Goal: Communication & Community: Ask a question

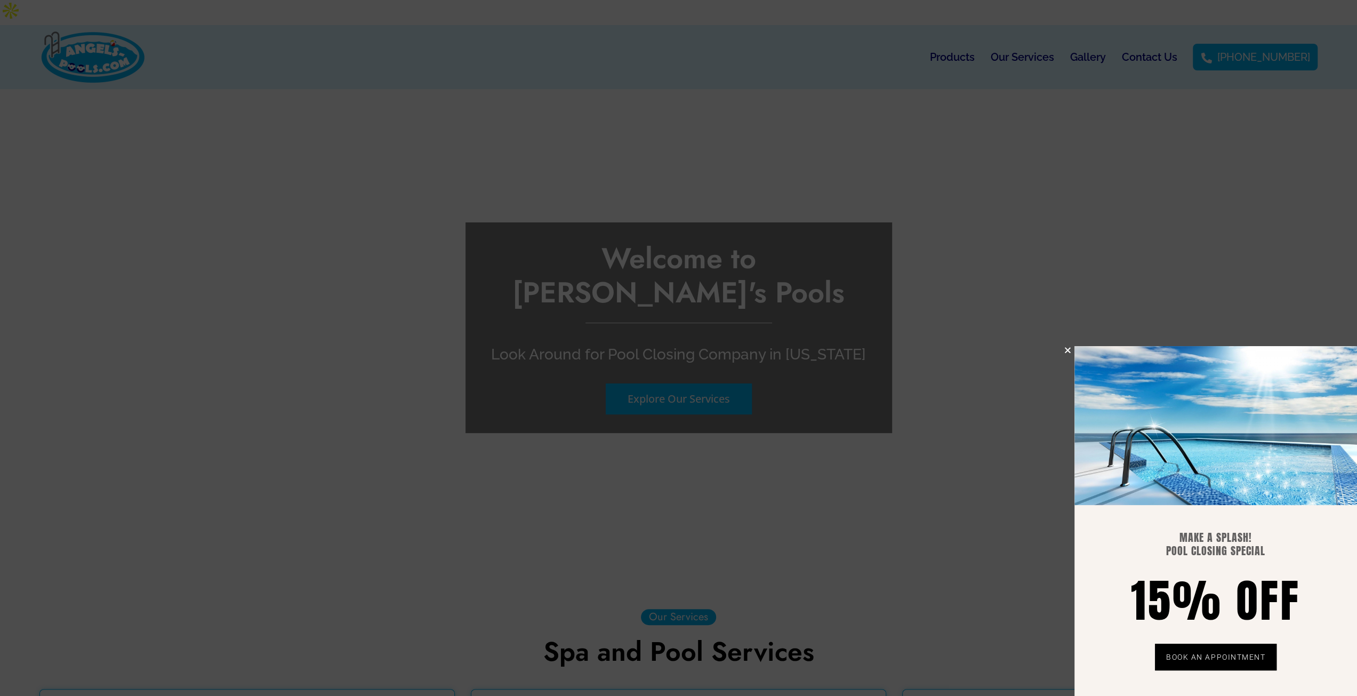
click at [1065, 354] on icon "Close" at bounding box center [1068, 350] width 8 height 8
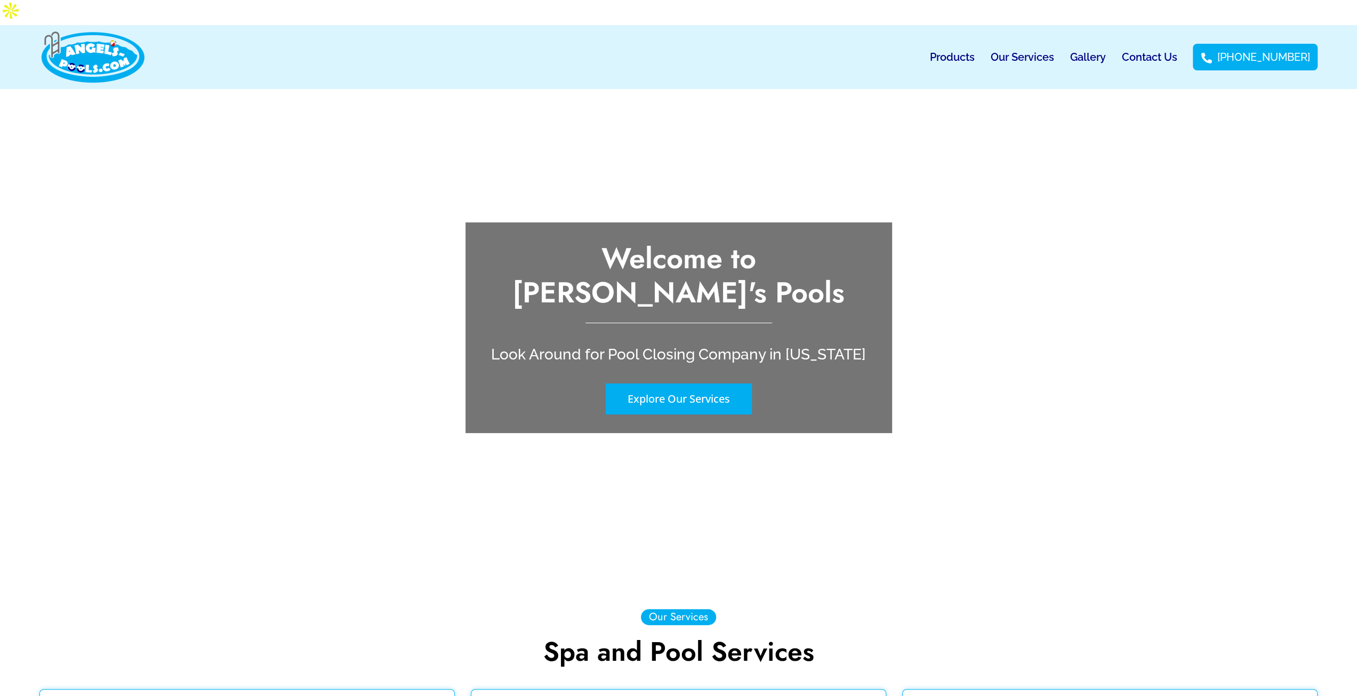
click at [1175, 45] on link "Contact Us" at bounding box center [1148, 57] width 55 height 25
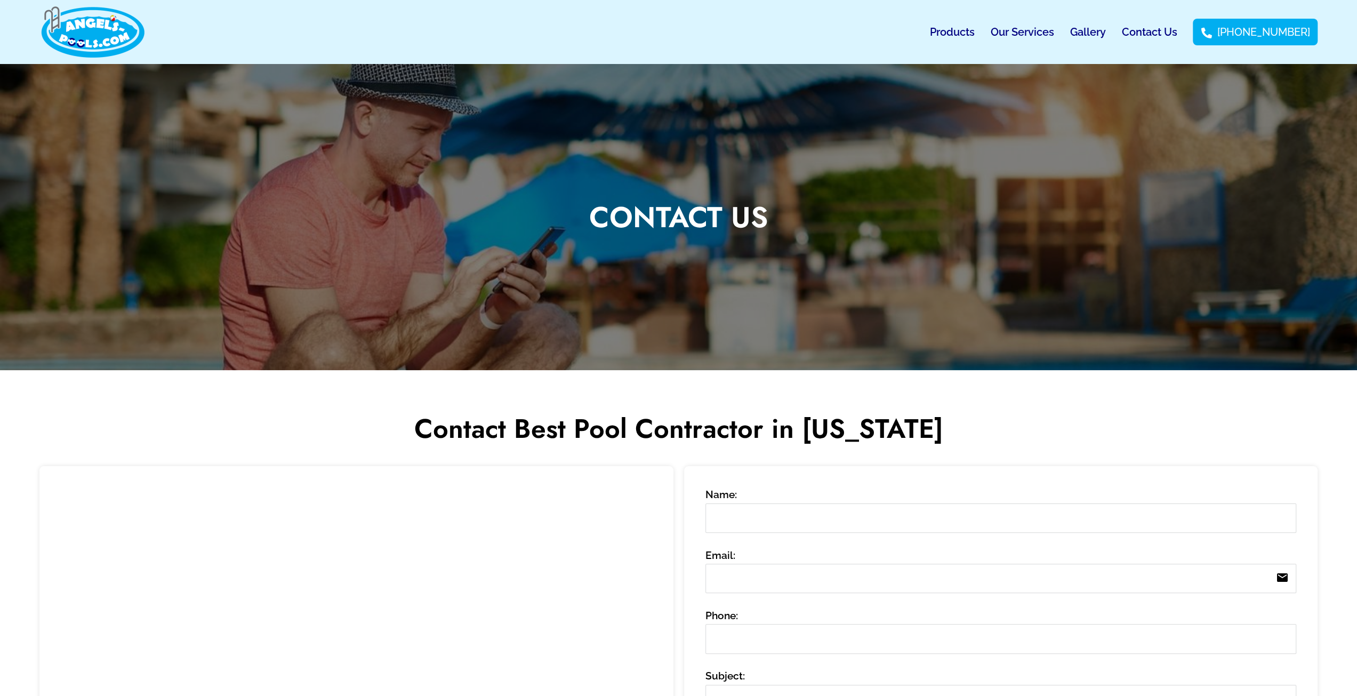
scroll to position [320, 0]
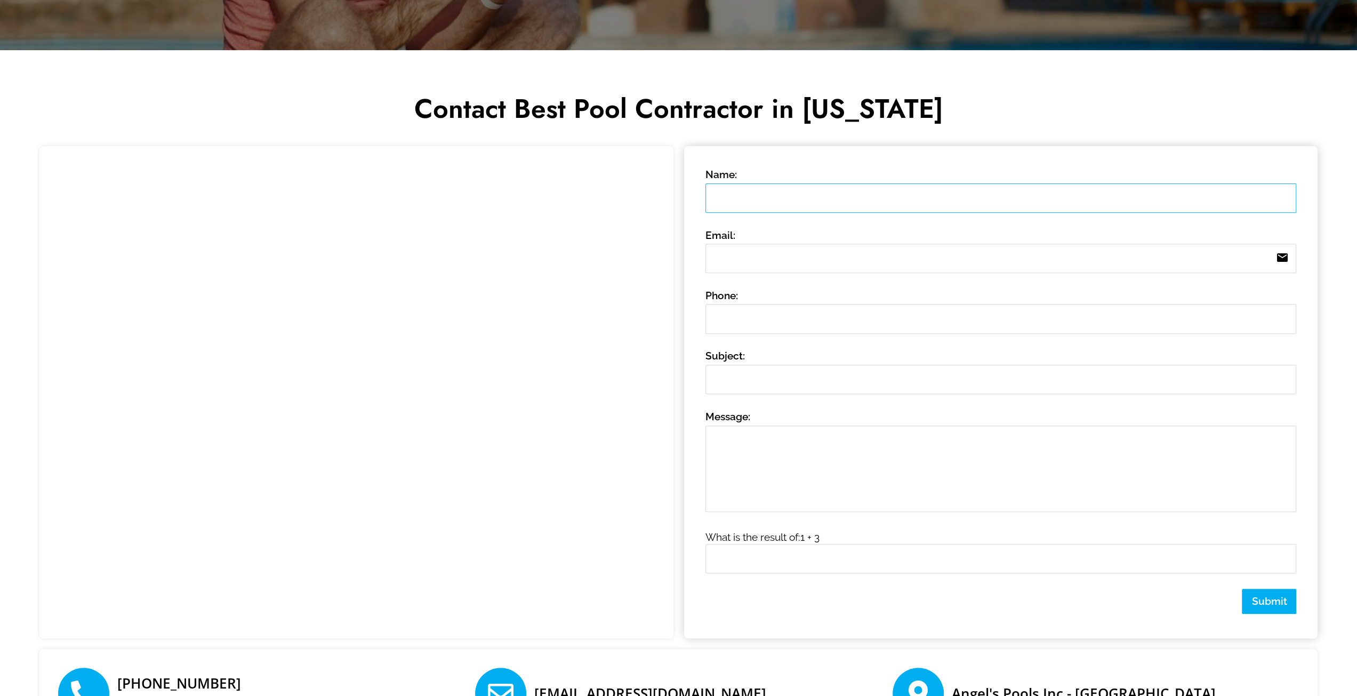
drag, startPoint x: 793, startPoint y: 183, endPoint x: 813, endPoint y: 190, distance: 20.6
click at [793, 183] on label "Name:" at bounding box center [1000, 189] width 591 height 45
click at [793, 183] on input "Name:" at bounding box center [1000, 197] width 591 height 29
drag, startPoint x: 813, startPoint y: 192, endPoint x: 820, endPoint y: 192, distance: 6.4
click at [814, 192] on input "Name:" at bounding box center [1000, 197] width 591 height 29
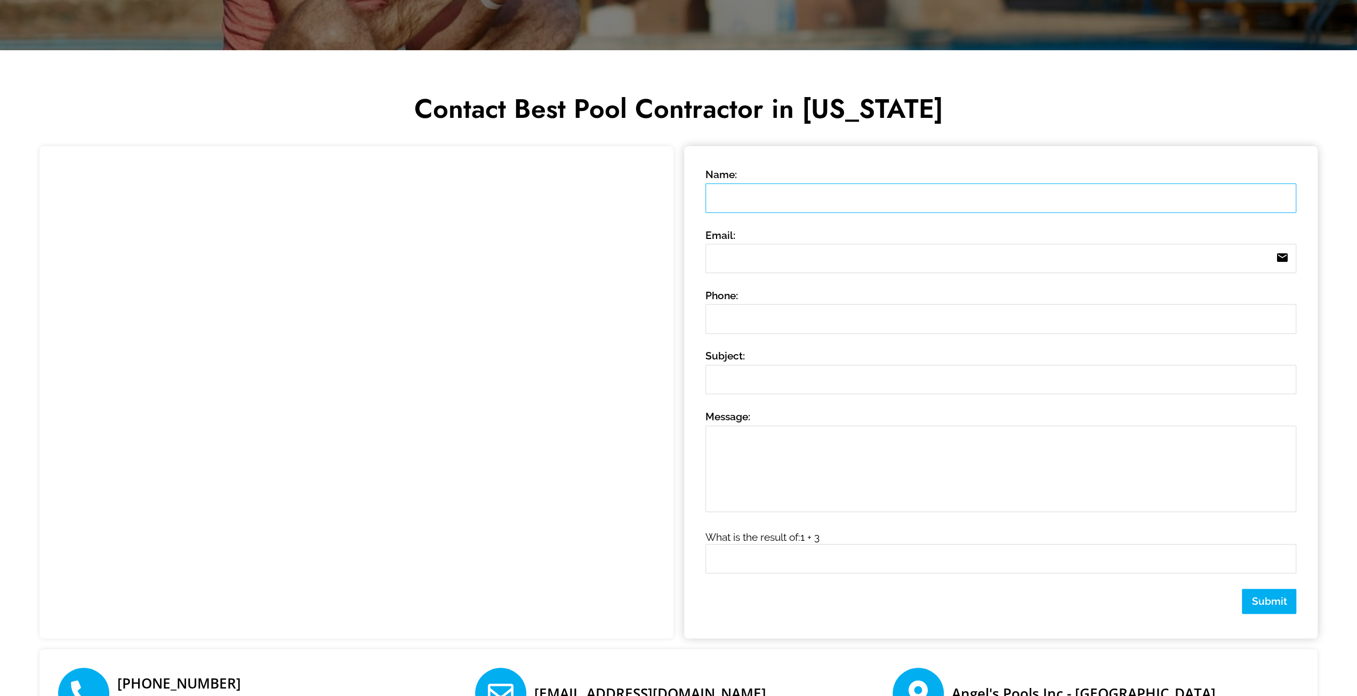
type input "[PERSON_NAME]"
type input "[EMAIL_ADDRESS][DOMAIN_NAME]"
type input "2054514895"
click at [757, 373] on input "Subject:" at bounding box center [1000, 379] width 591 height 29
click at [822, 464] on textarea "Message: 0 /" at bounding box center [1000, 468] width 591 height 86
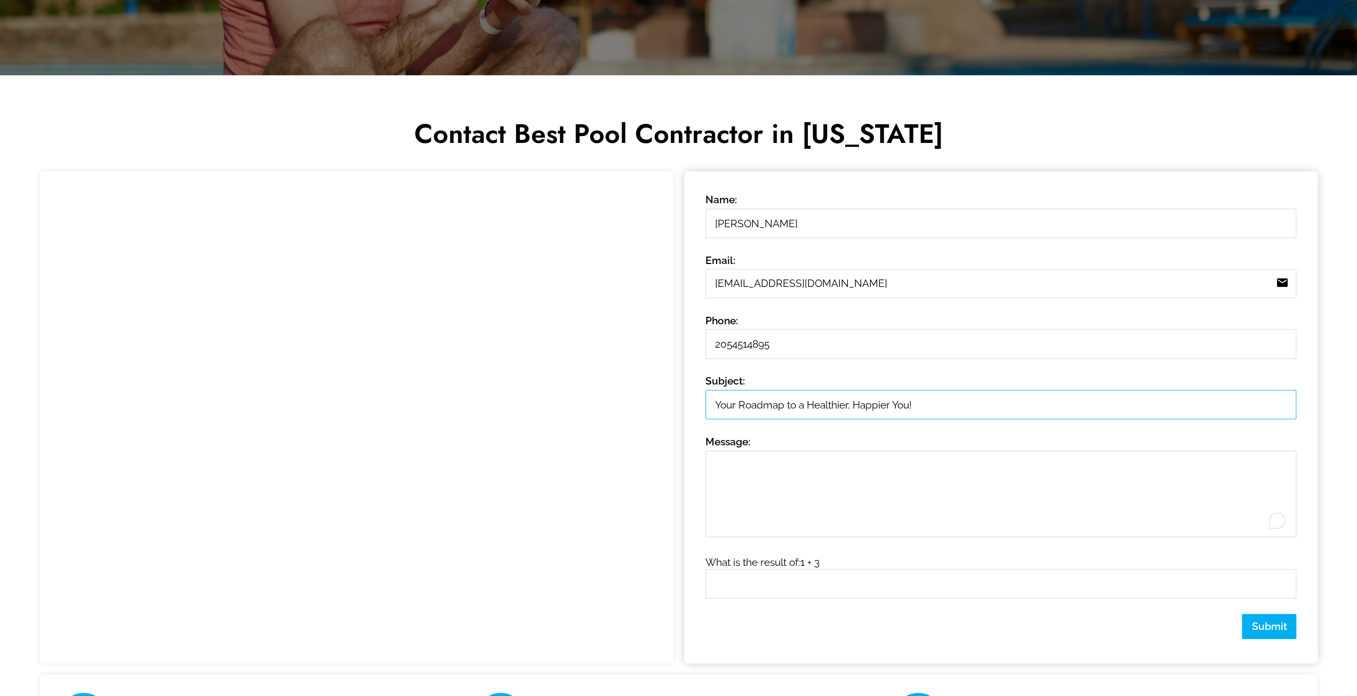
click at [831, 390] on input "Your Roadmap to a Healthier, Happier You!" at bounding box center [1000, 404] width 591 height 29
paste input "Blog post idea for your site"
type input "Blog post idea for your site"
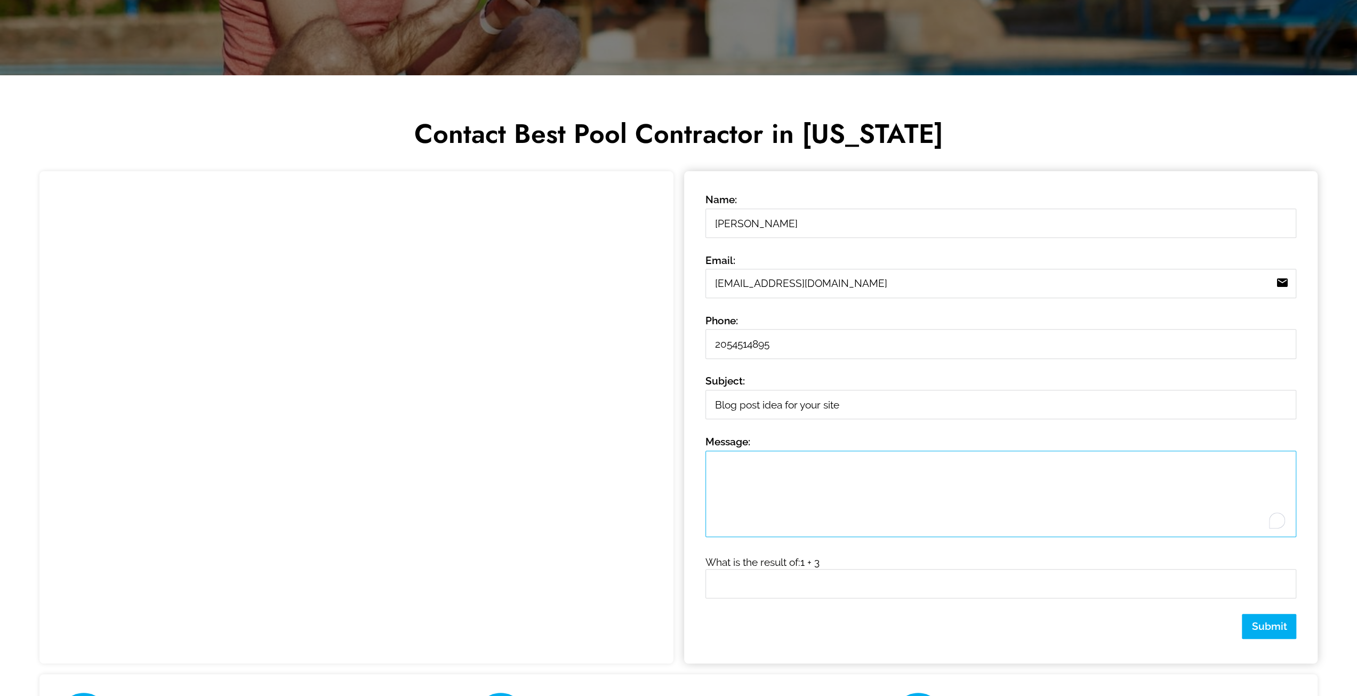
click at [888, 465] on textarea "Message: 0 /" at bounding box center [1000, 494] width 591 height 86
paste textarea "Hi there, What if your IT infrastructure could grow with your business without …"
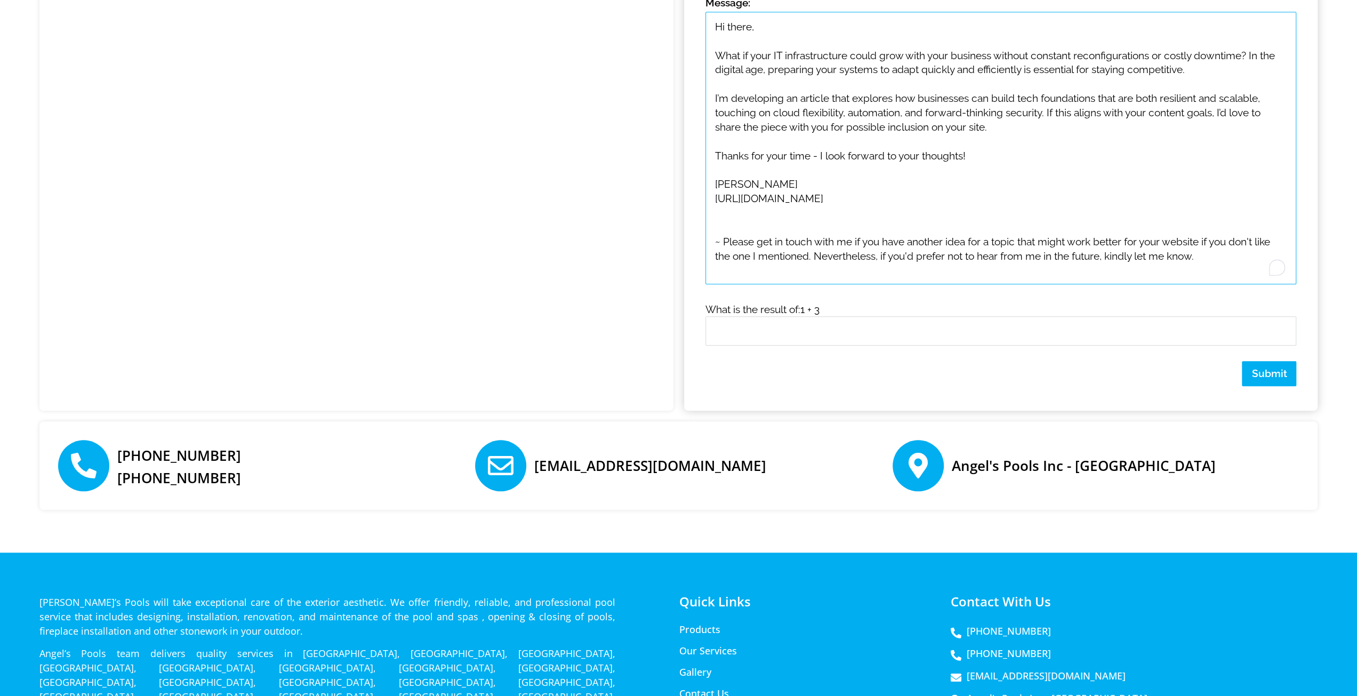
scroll to position [800, 0]
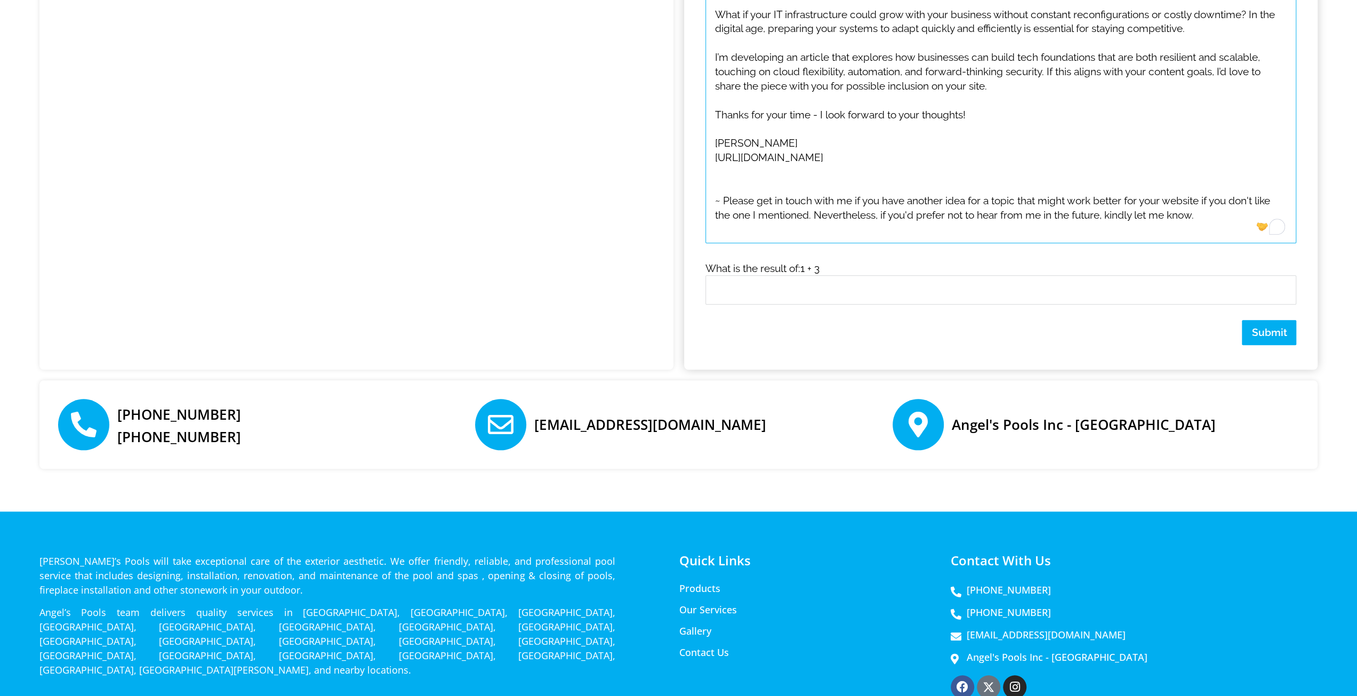
type textarea "Hi there, What if your IT infrastructure could grow with your business without …"
click at [786, 275] on input "text" at bounding box center [1000, 289] width 591 height 29
type input "4"
click at [1271, 326] on span "Submit" at bounding box center [1268, 332] width 35 height 12
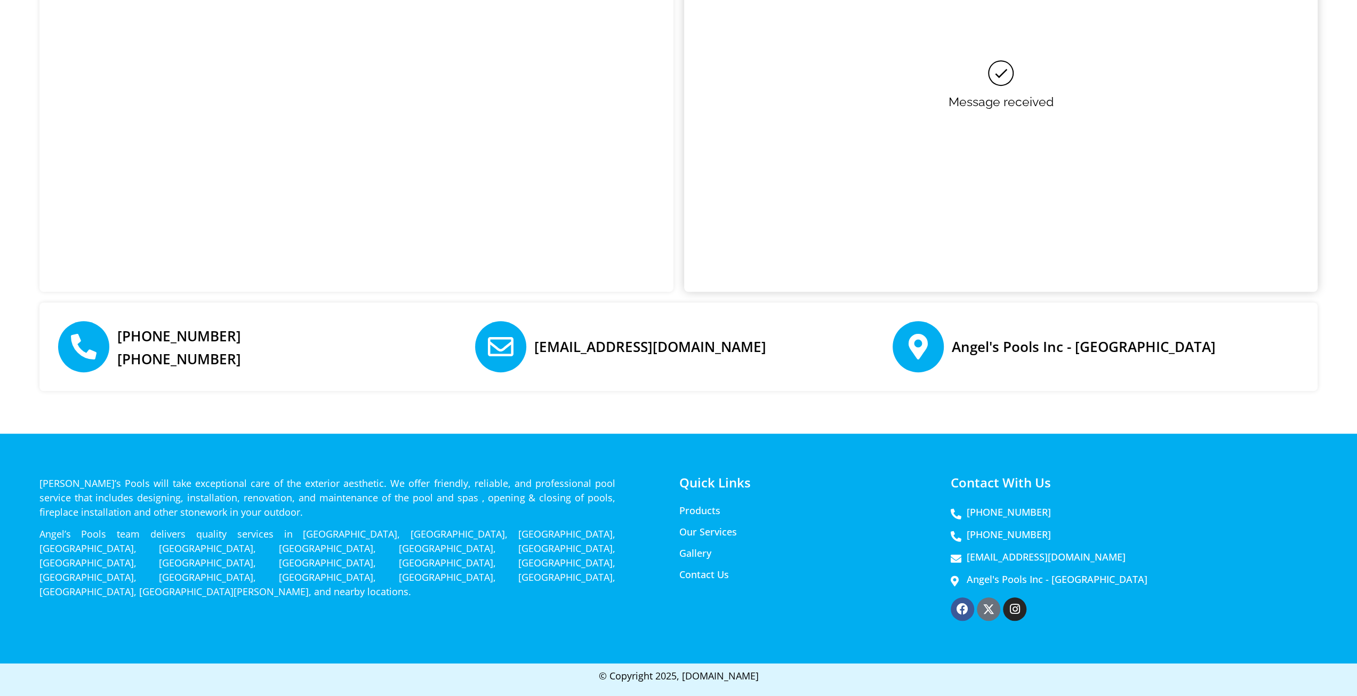
scroll to position [434, 0]
